Goal: Use online tool/utility: Use online tool/utility

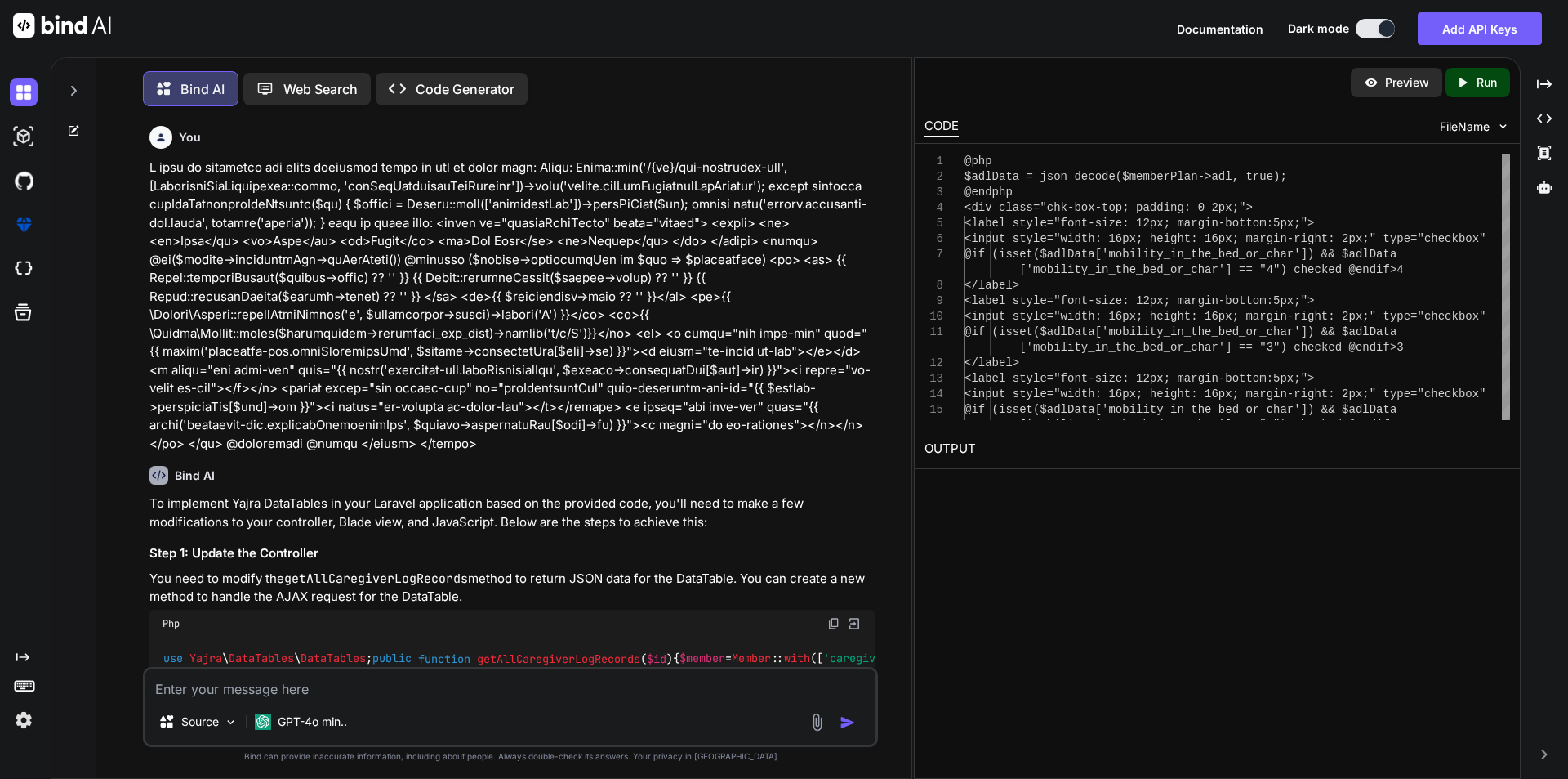
scroll to position [8, 0]
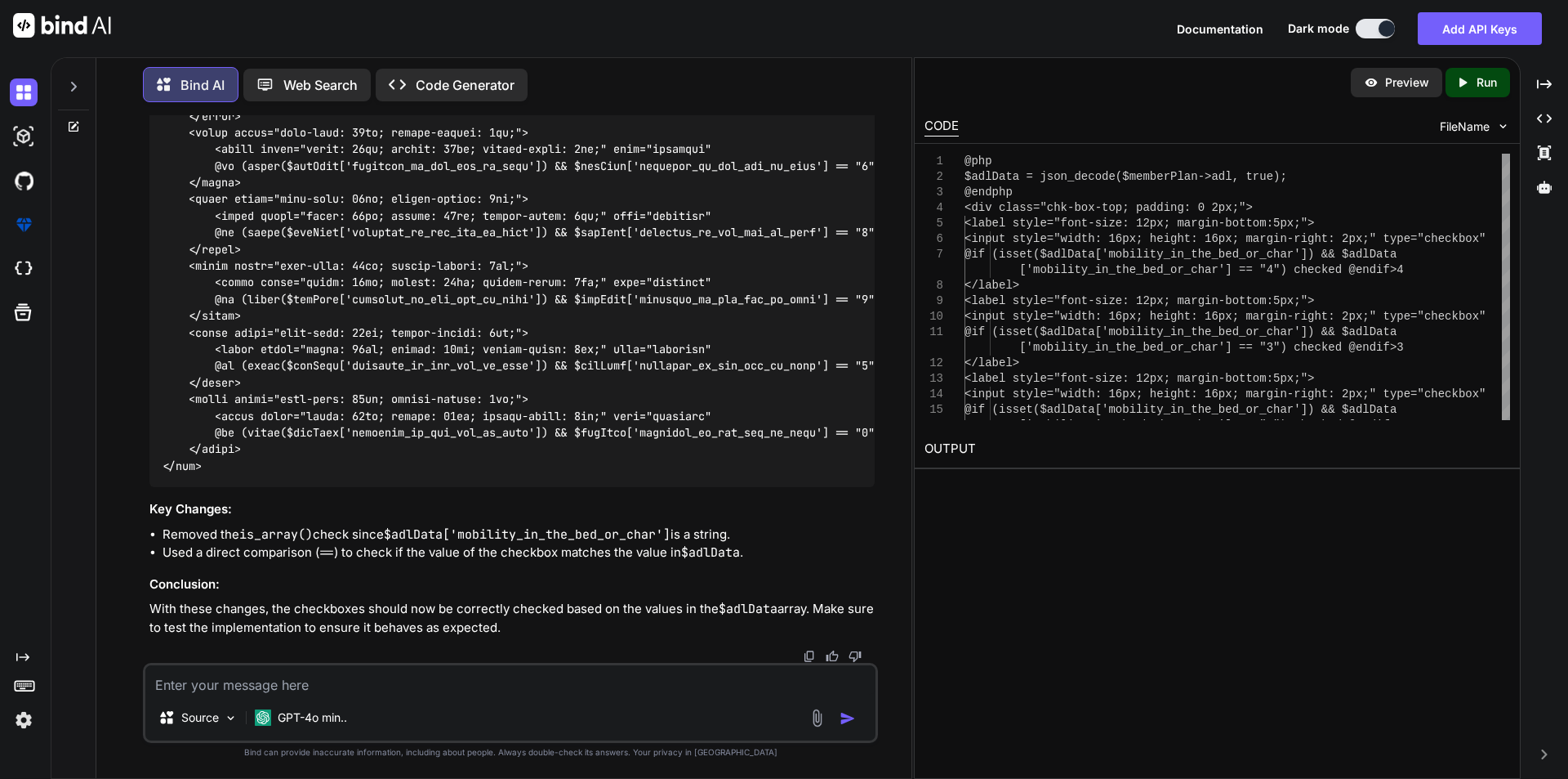
click at [306, 673] on textarea at bounding box center [511, 680] width 730 height 29
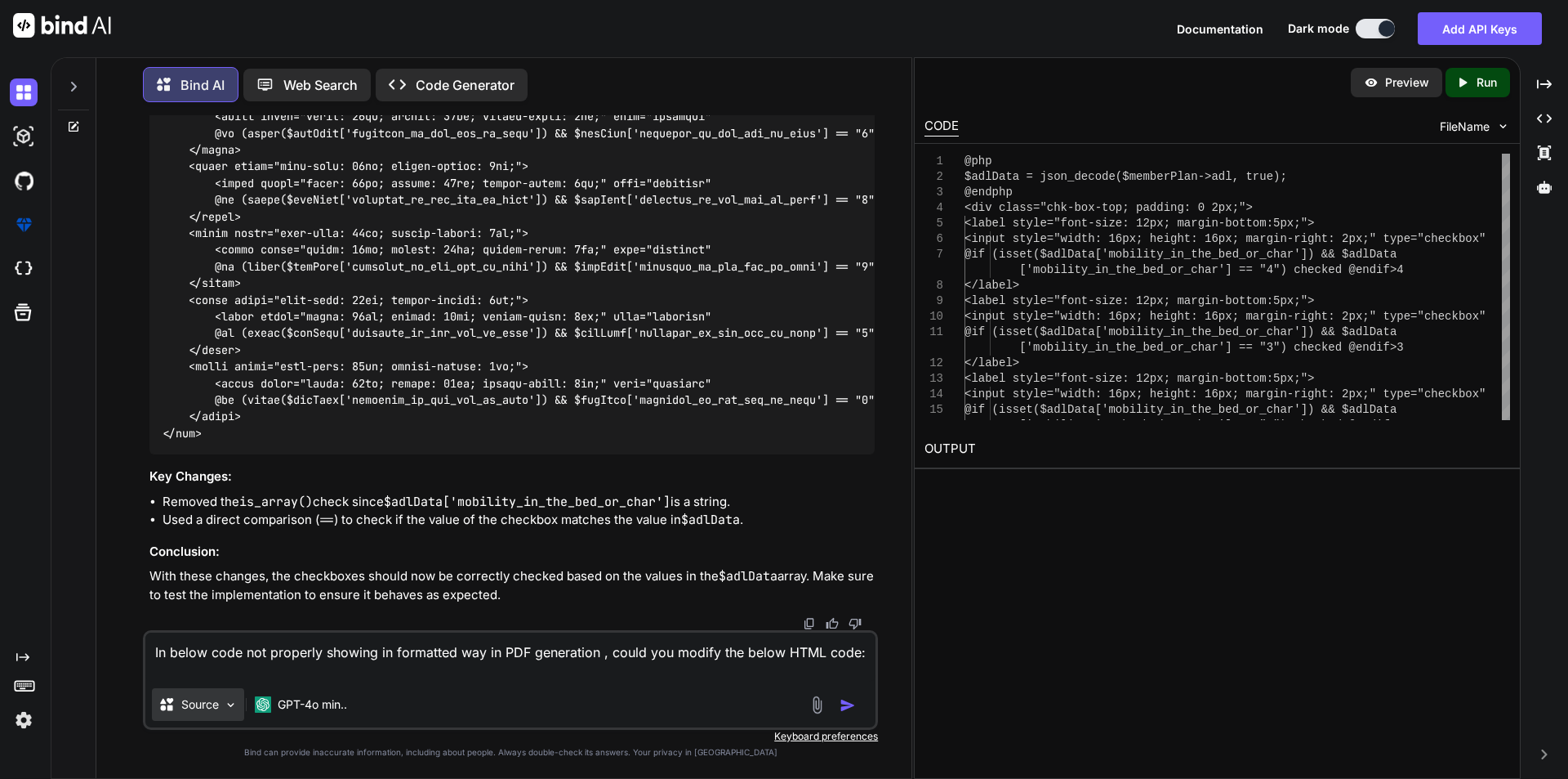
click at [188, 688] on div "Source" at bounding box center [198, 704] width 93 height 33
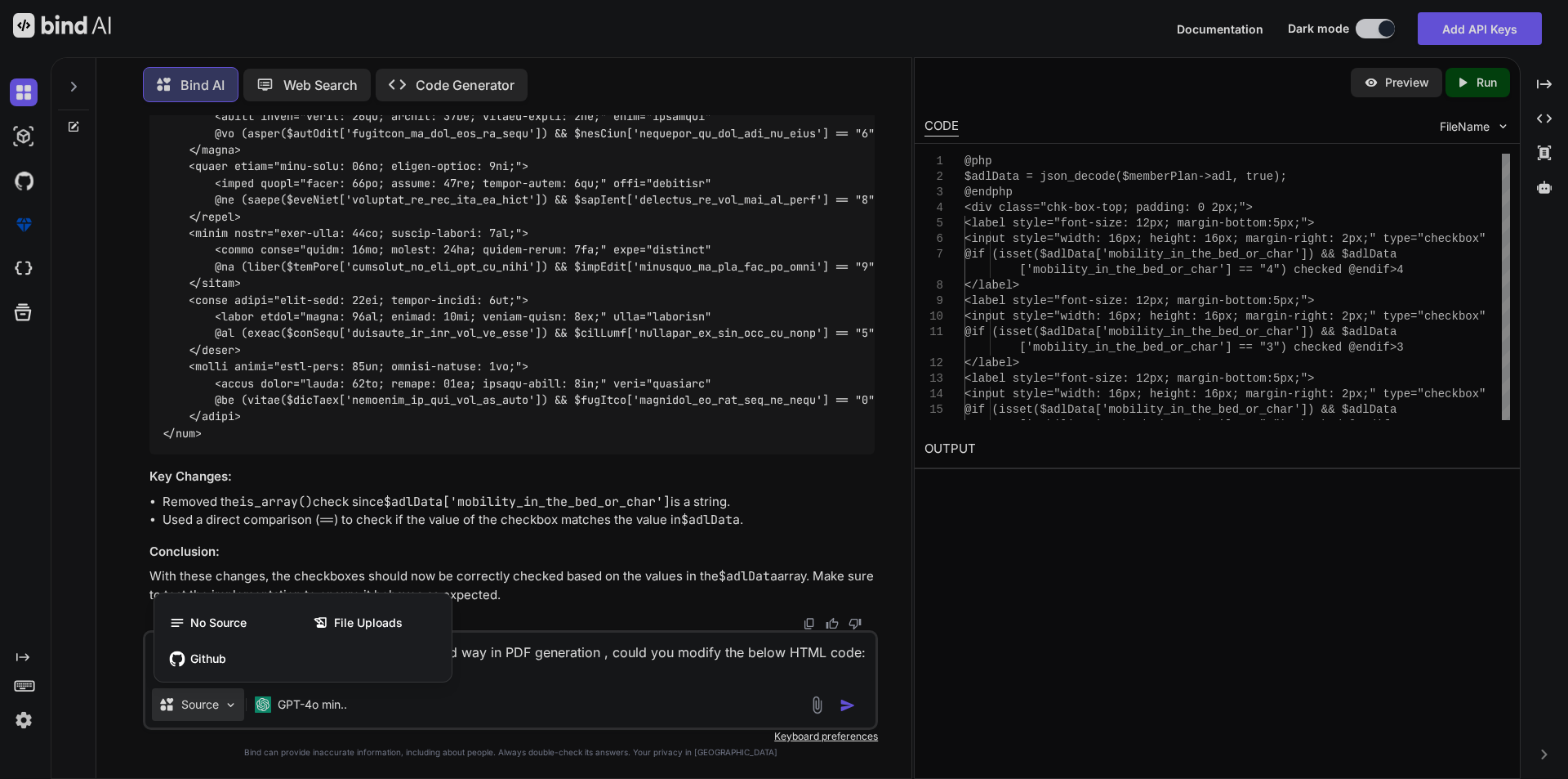
click at [586, 685] on div at bounding box center [784, 389] width 1568 height 779
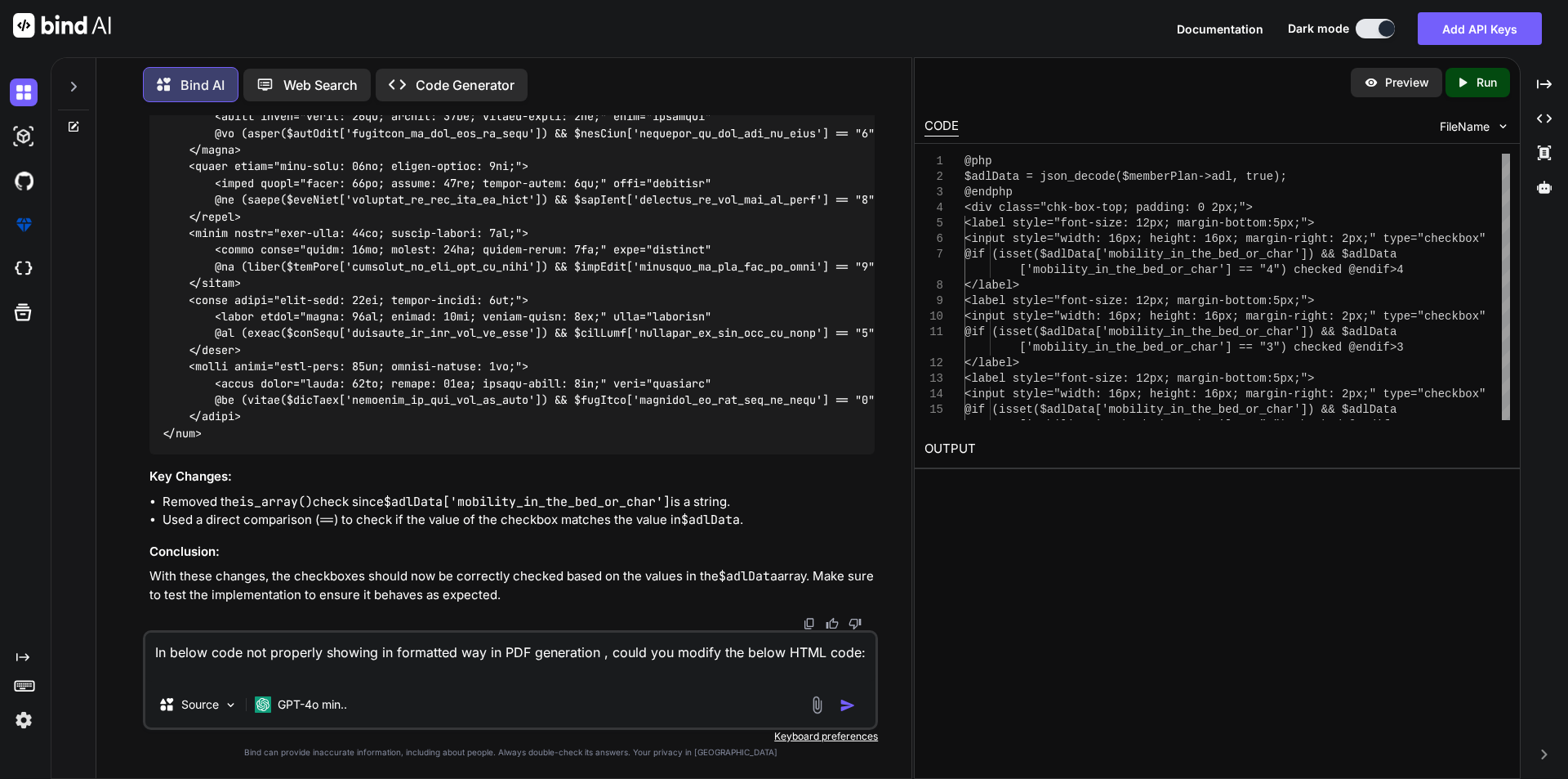
click at [291, 668] on textarea "In below code not properly showing in formatted way in PDF generation , could y…" at bounding box center [511, 657] width 730 height 49
paste textarea "<table style="width: 100%; border-top: 0;"> <thead> <tr style="background: grey…"
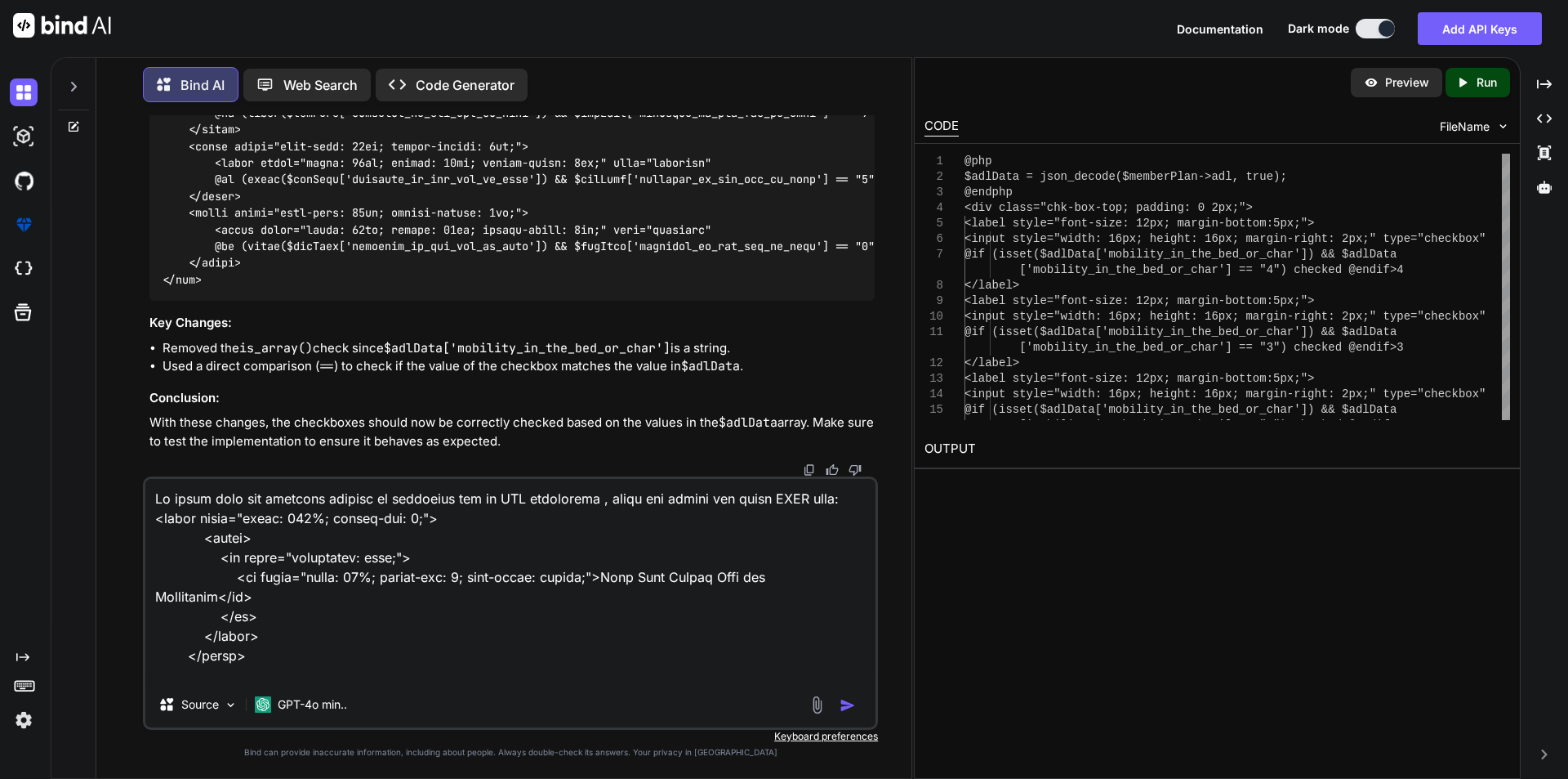
scroll to position [1708, 0]
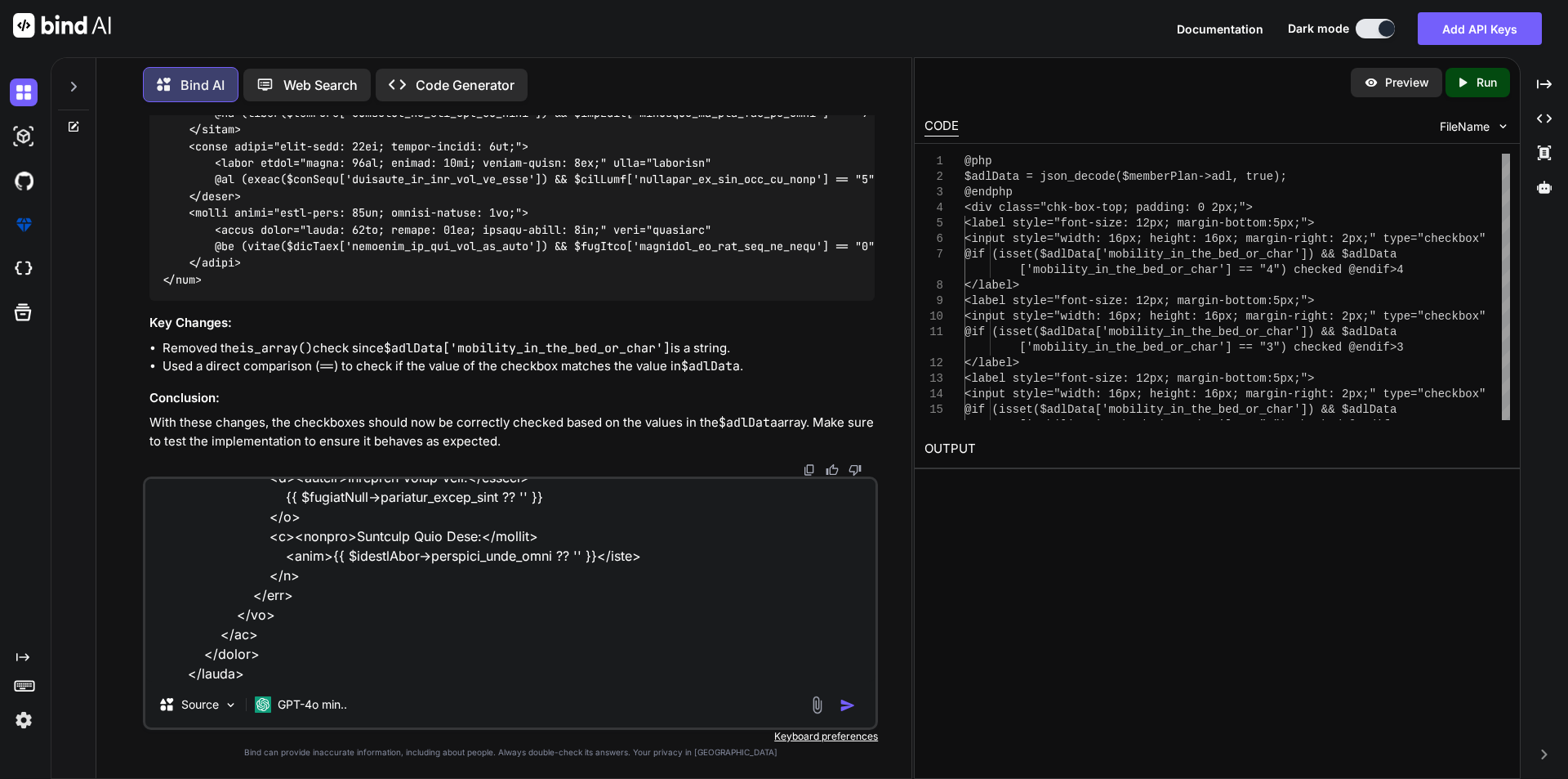
type textarea "In below code not properly showing in formatted way in PDF generation , could y…"
click at [847, 703] on img "button" at bounding box center [847, 705] width 16 height 16
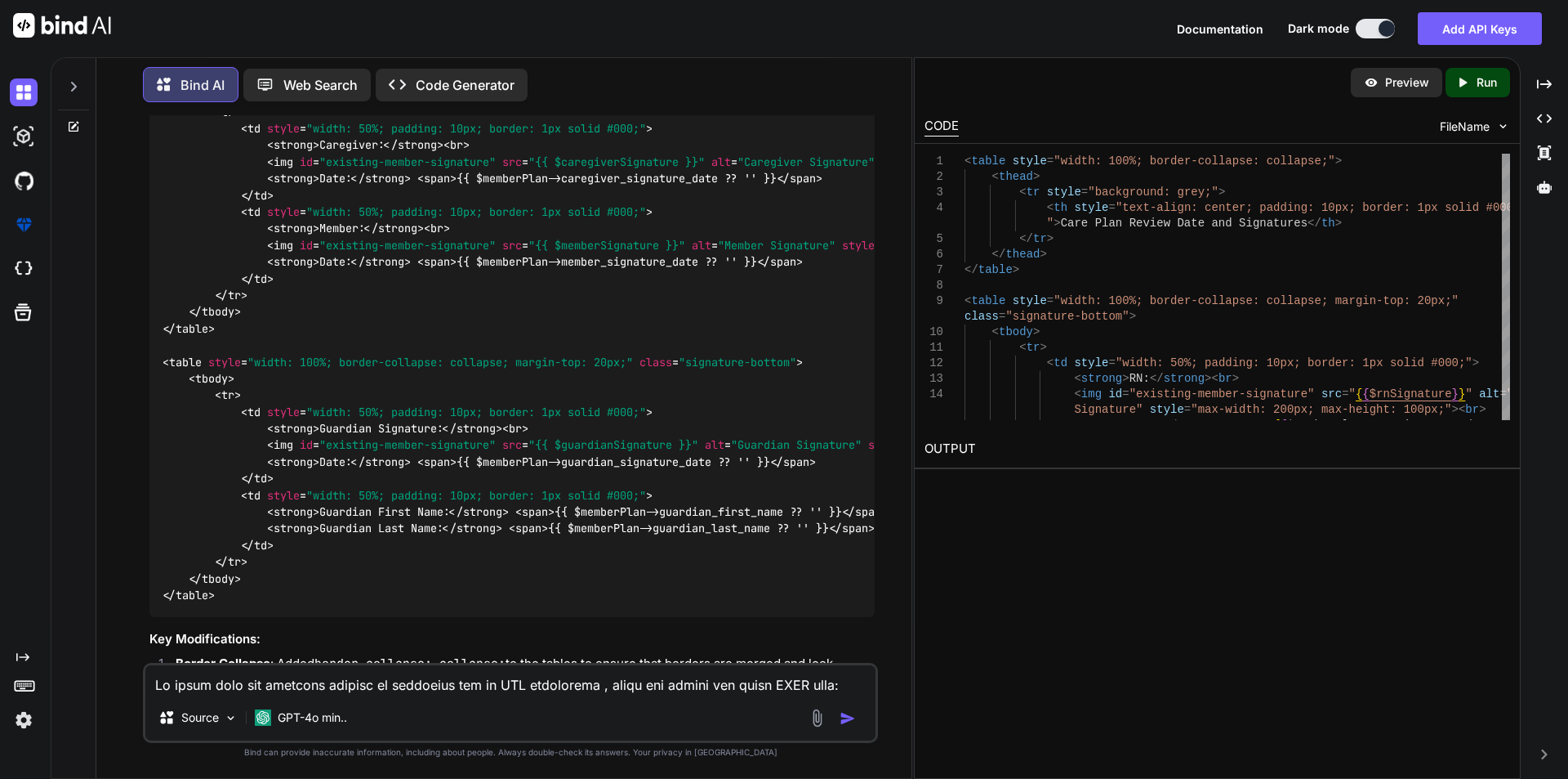
scroll to position [7824, 0]
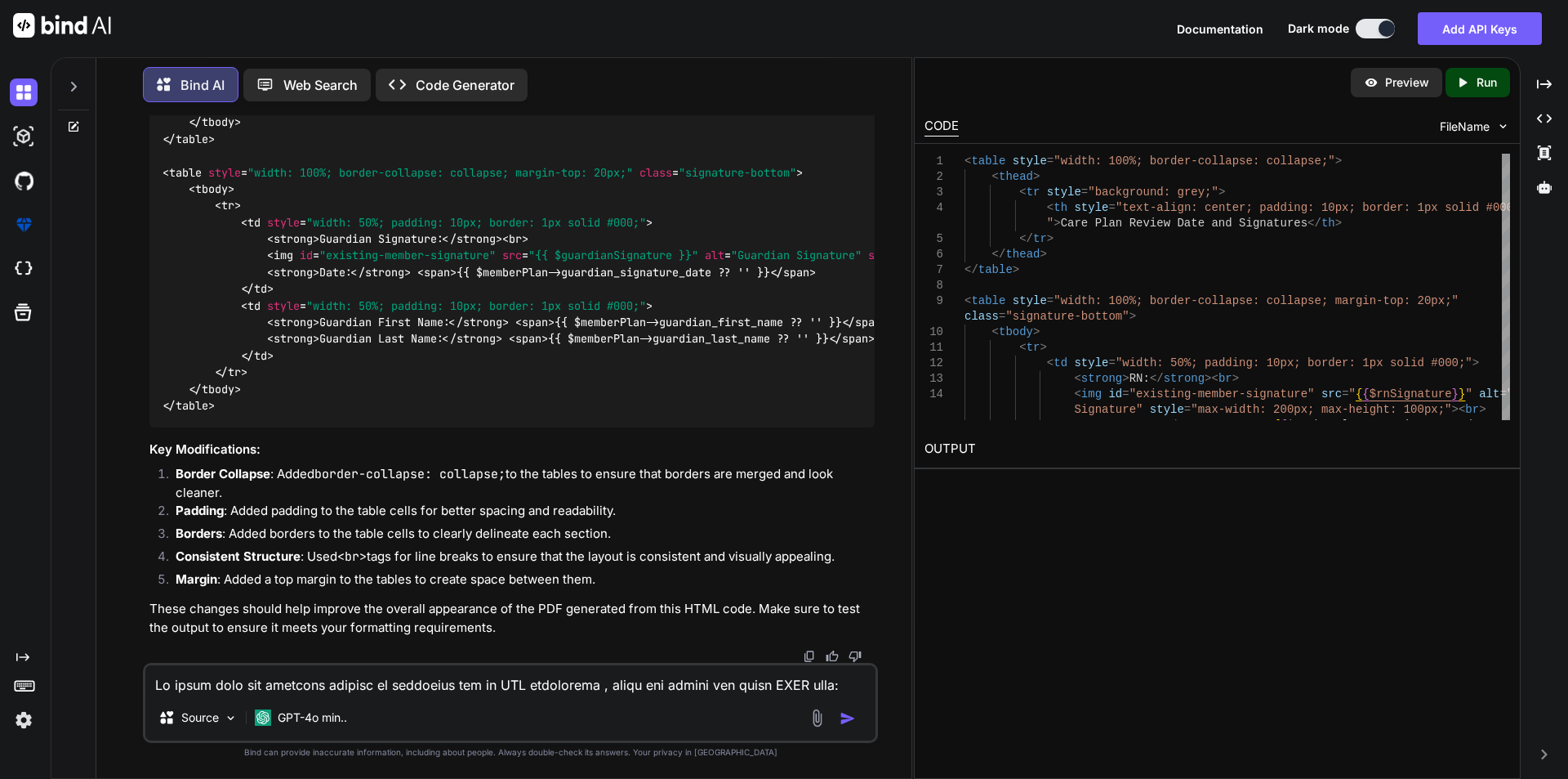
scroll to position [8886, 0]
click at [414, 678] on textarea at bounding box center [511, 680] width 730 height 29
type textarea "could you generate in single table all the signatured and dates"
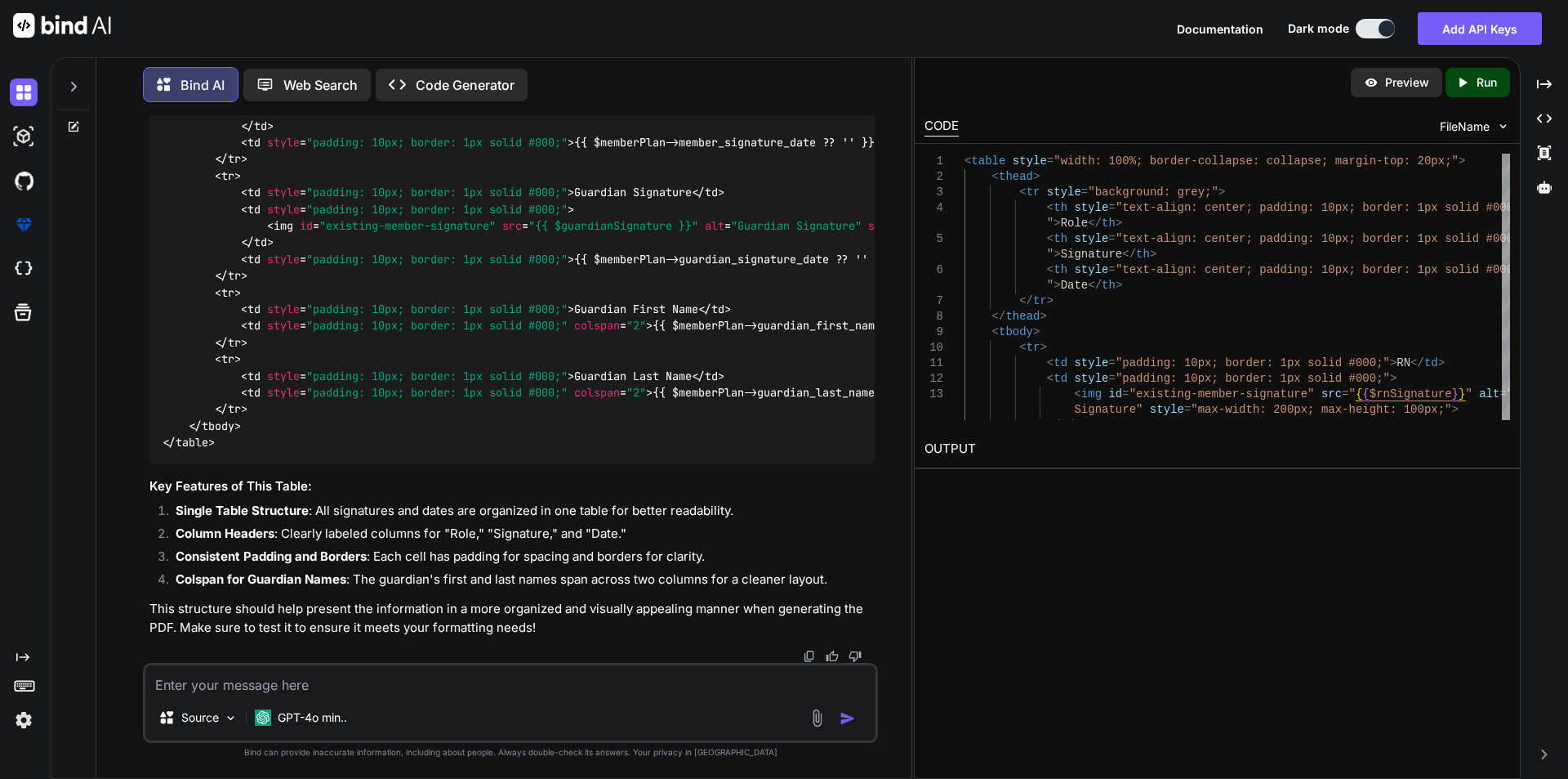
scroll to position [9468, 0]
